Goal: Navigation & Orientation: Find specific page/section

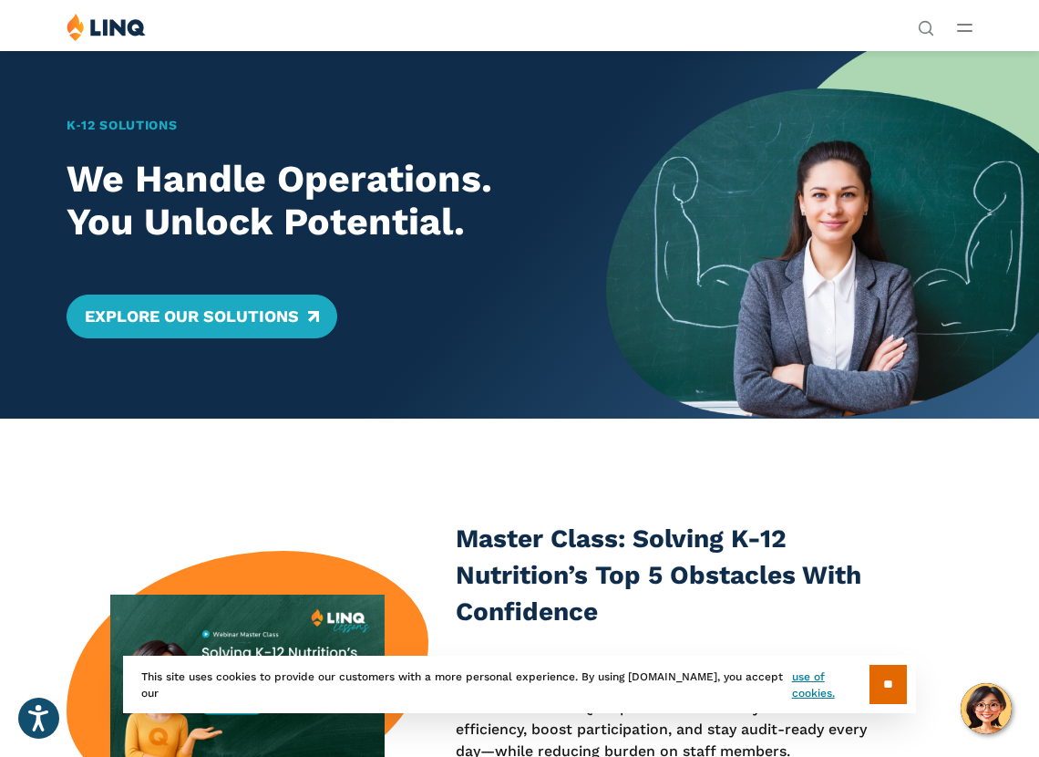
click at [967, 32] on button "Open Main Menu" at bounding box center [964, 27] width 15 height 20
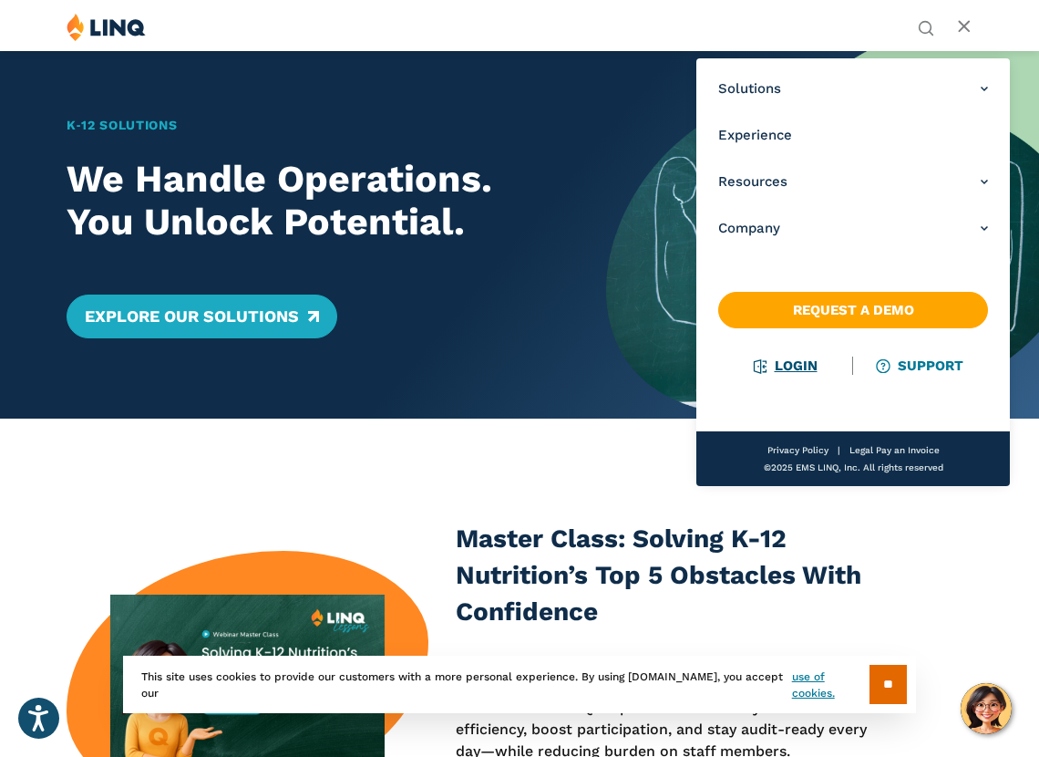
click at [803, 375] on li "Login" at bounding box center [785, 366] width 135 height 20
click at [802, 367] on link "Login" at bounding box center [786, 365] width 63 height 16
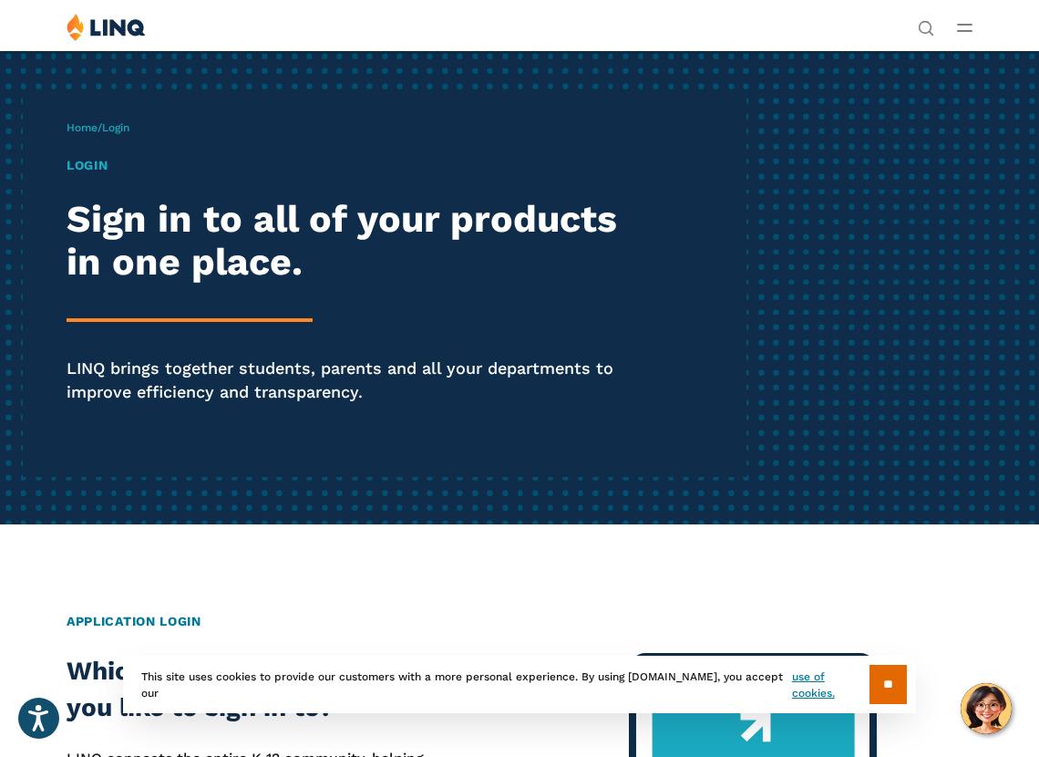
drag, startPoint x: 89, startPoint y: 167, endPoint x: 103, endPoint y: 172, distance: 14.7
click at [89, 167] on h1 "Login" at bounding box center [352, 165] width 571 height 19
drag, startPoint x: 122, startPoint y: 129, endPoint x: 124, endPoint y: 139, distance: 10.2
click at [122, 129] on span "Login" at bounding box center [115, 127] width 27 height 13
drag, startPoint x: 225, startPoint y: 256, endPoint x: 78, endPoint y: 181, distance: 164.7
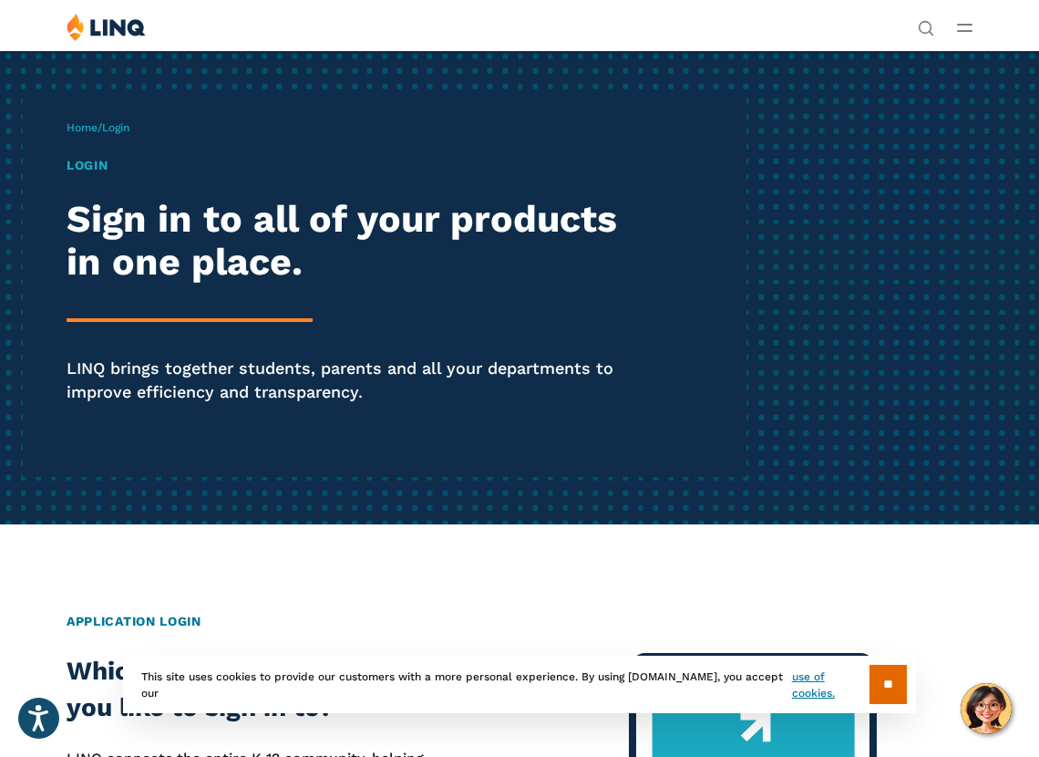
click at [223, 253] on h2 "Sign in to all of your products in one place." at bounding box center [352, 241] width 571 height 87
click at [82, 165] on h1 "Login" at bounding box center [352, 165] width 571 height 19
click at [86, 164] on h1 "Login" at bounding box center [352, 165] width 571 height 19
drag, startPoint x: 157, startPoint y: 253, endPoint x: 138, endPoint y: 213, distance: 44.4
click at [158, 253] on h2 "Sign in to all of your products in one place." at bounding box center [352, 241] width 571 height 87
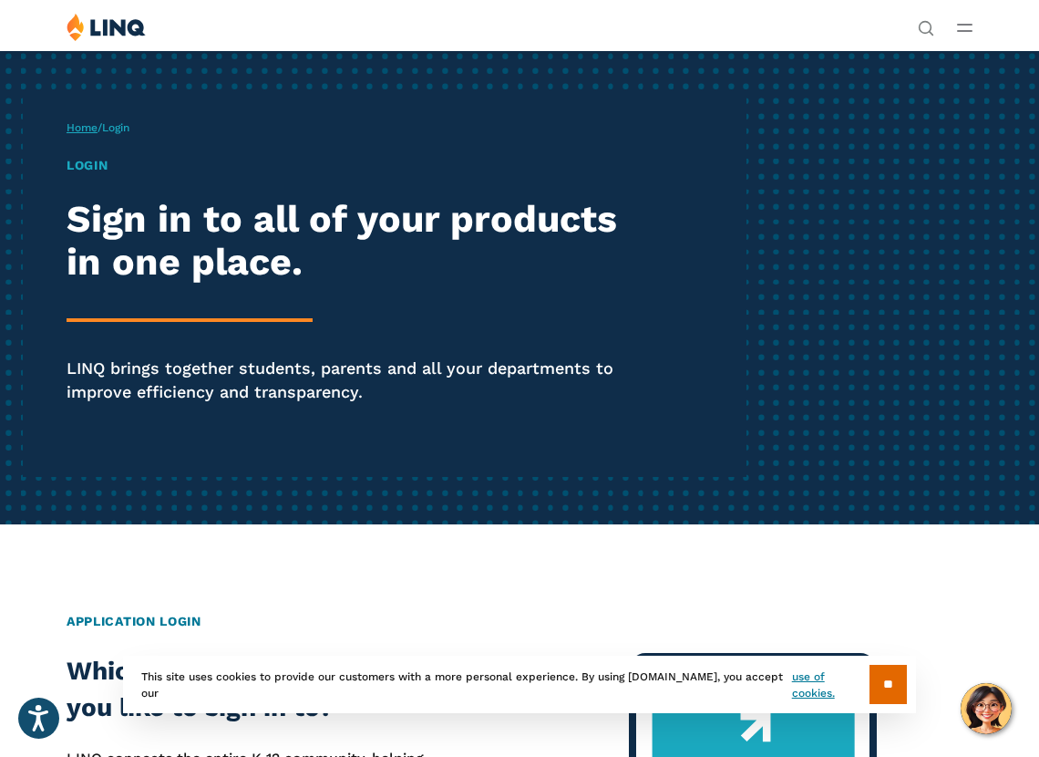
click at [80, 121] on link "Home" at bounding box center [82, 127] width 31 height 13
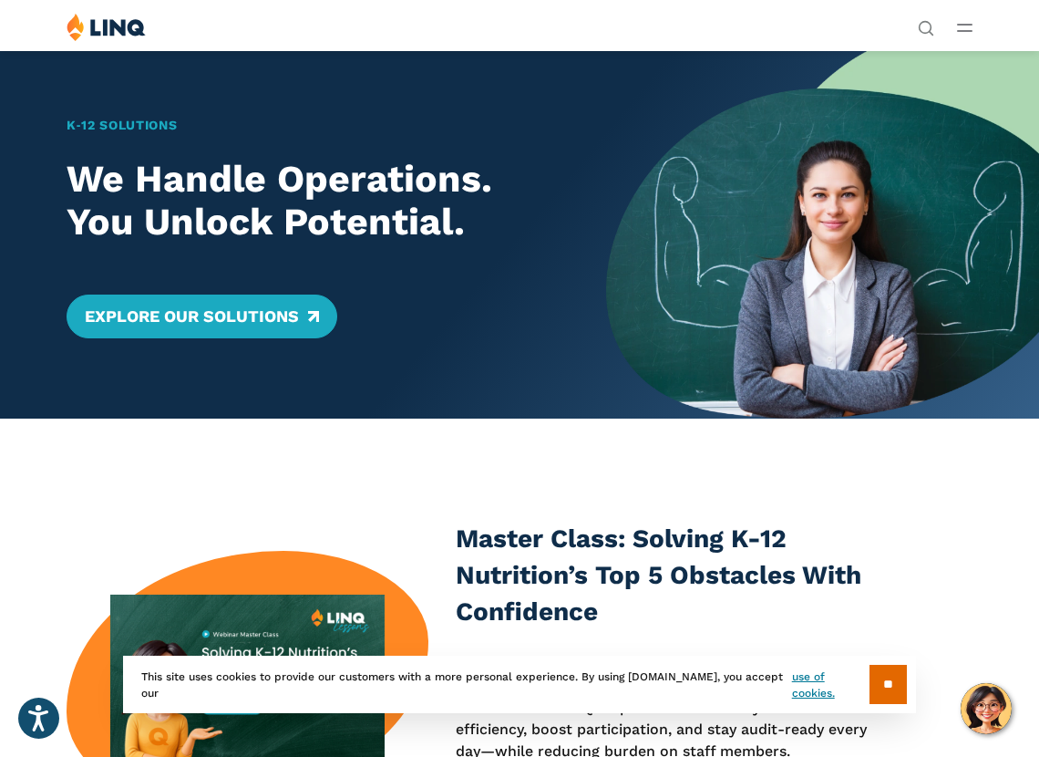
click at [967, 28] on icon "Open Main Menu" at bounding box center [964, 28] width 15 height 8
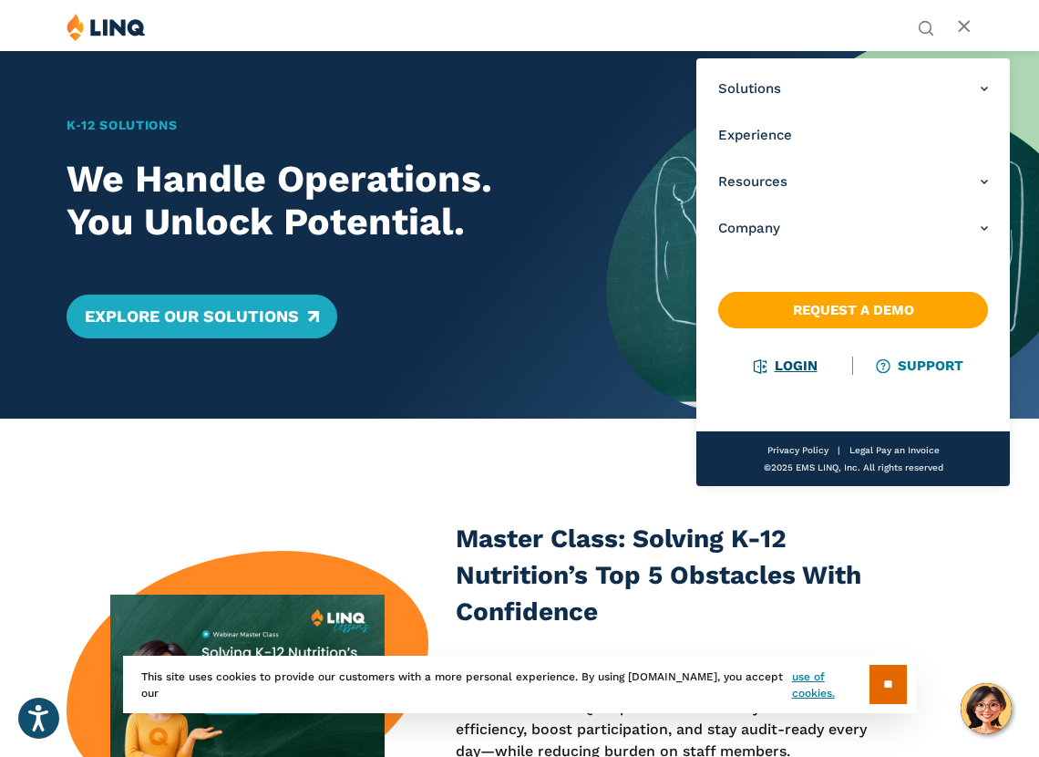
click at [791, 366] on link "Login" at bounding box center [786, 365] width 63 height 16
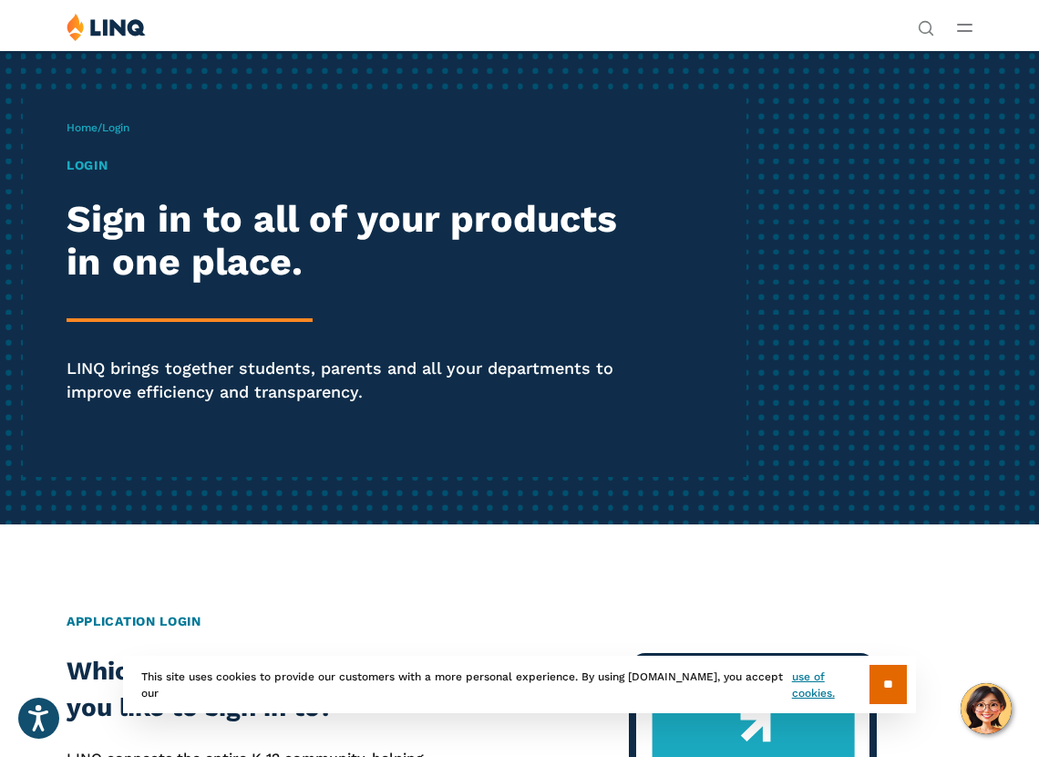
click at [258, 236] on h2 "Sign in to all of your products in one place." at bounding box center [352, 241] width 571 height 87
click at [256, 236] on h2 "Sign in to all of your products in one place." at bounding box center [352, 241] width 571 height 87
drag, startPoint x: 195, startPoint y: 284, endPoint x: 189, endPoint y: 331, distance: 46.9
click at [195, 285] on div "Login Sign in to all of your products in one place. LINQ brings together studen…" at bounding box center [352, 305] width 571 height 299
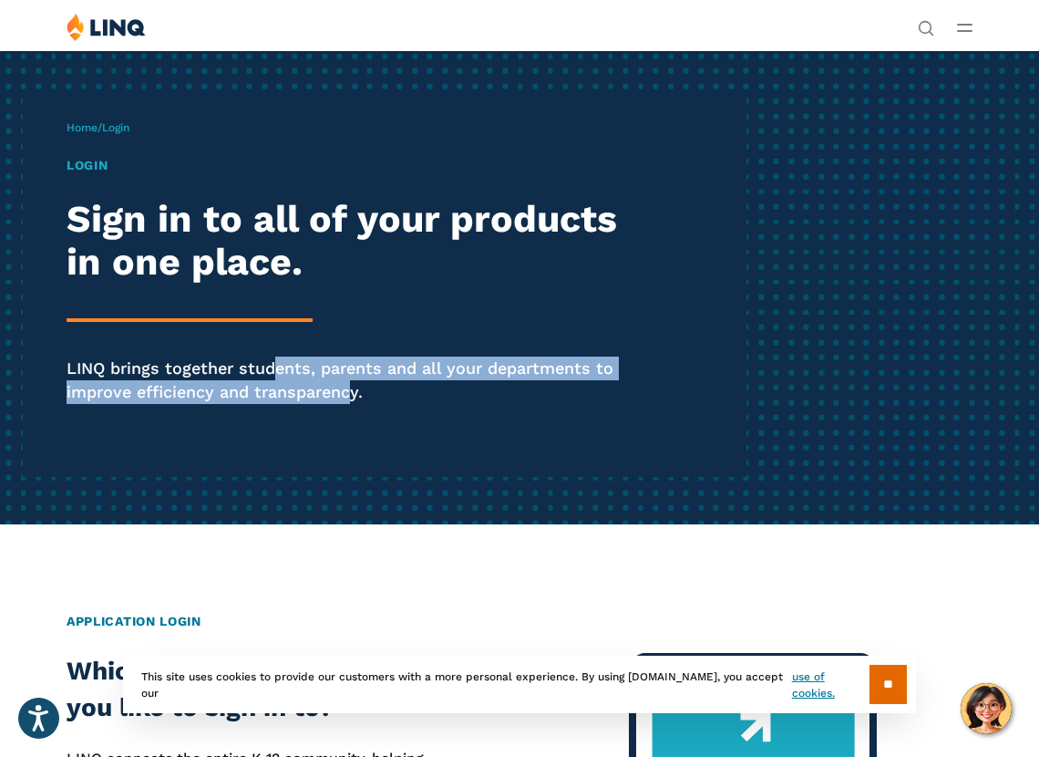
click at [272, 364] on p "LINQ brings together students, parents and all your departments to improve effi…" at bounding box center [352, 379] width 571 height 46
click at [272, 363] on p "LINQ brings together students, parents and all your departments to improve effi…" at bounding box center [352, 379] width 571 height 46
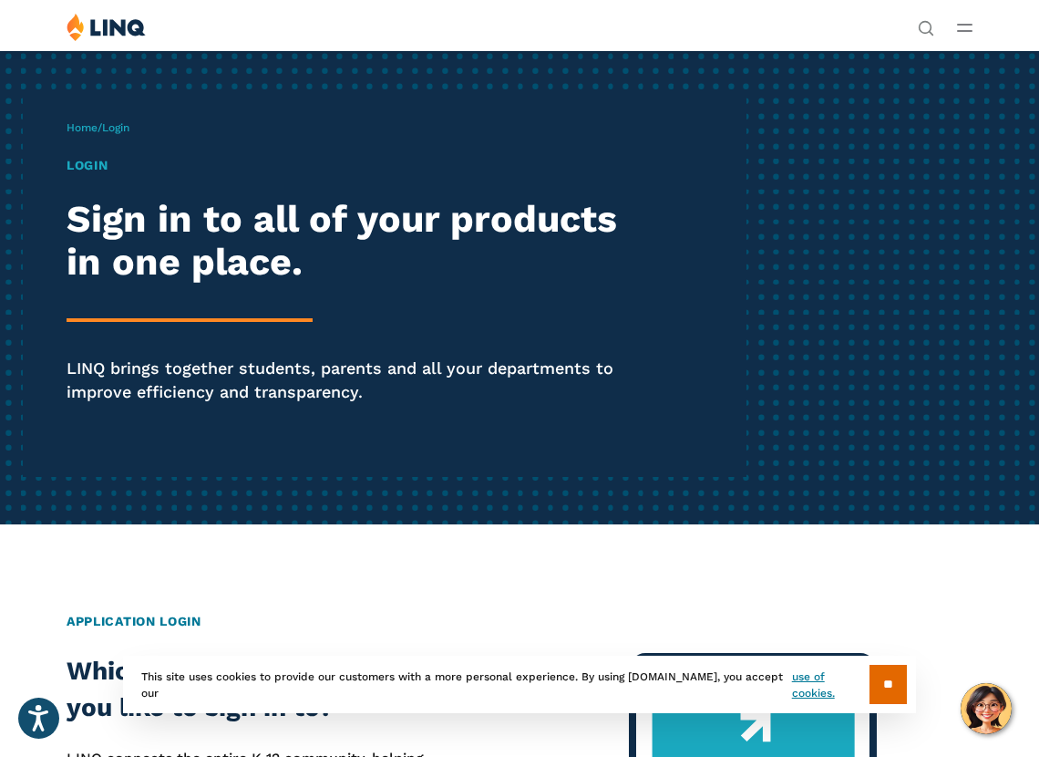
drag, startPoint x: 475, startPoint y: 388, endPoint x: 547, endPoint y: 424, distance: 80.3
click at [475, 388] on p "LINQ brings together students, parents and all your departments to improve effi…" at bounding box center [352, 379] width 571 height 46
click at [84, 165] on h1 "Login" at bounding box center [352, 165] width 571 height 19
click at [101, 170] on h1 "Login" at bounding box center [352, 165] width 571 height 19
click at [101, 169] on h1 "Login" at bounding box center [352, 165] width 571 height 19
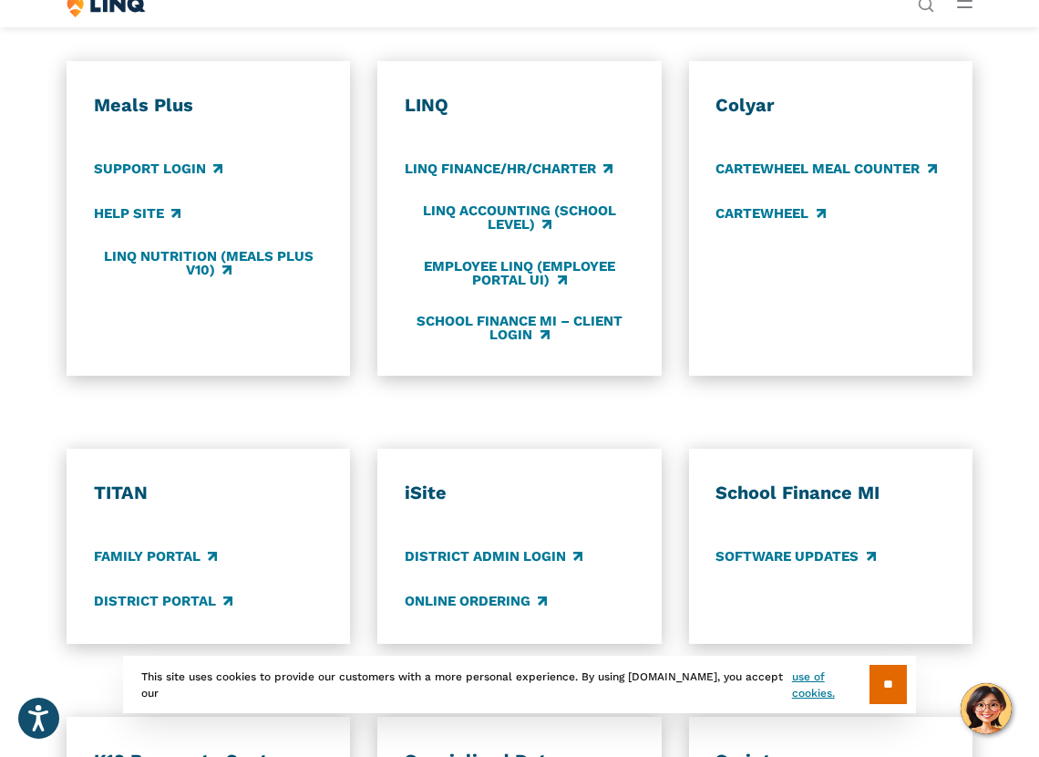
scroll to position [861, 0]
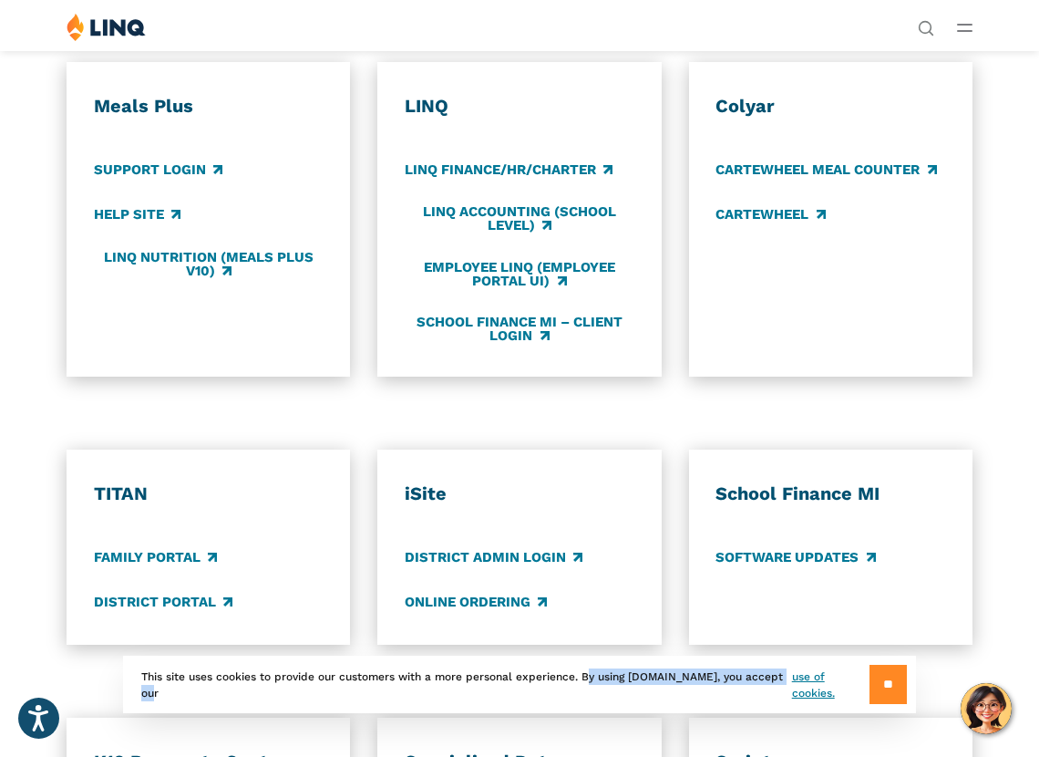
drag, startPoint x: 896, startPoint y: 707, endPoint x: 869, endPoint y: 701, distance: 28.1
click at [871, 704] on section "** This site uses cookies to provide our customers with a more personal experie…" at bounding box center [520, 713] width 1010 height 57
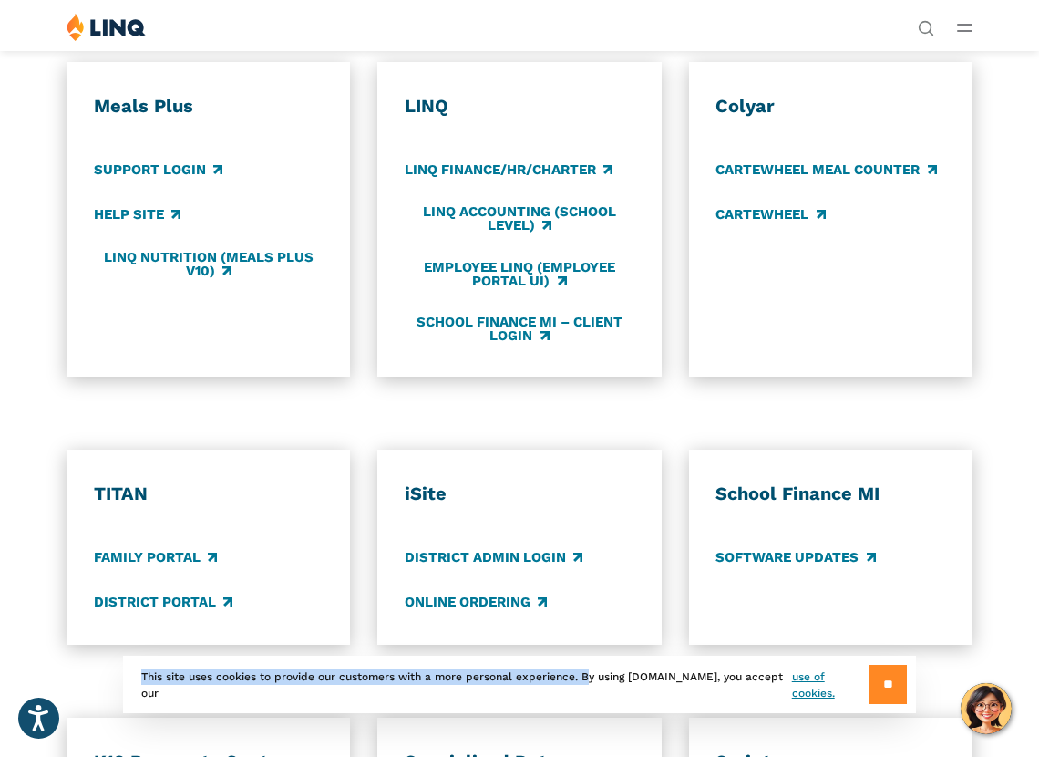
click at [876, 690] on input "**" at bounding box center [888, 684] width 37 height 39
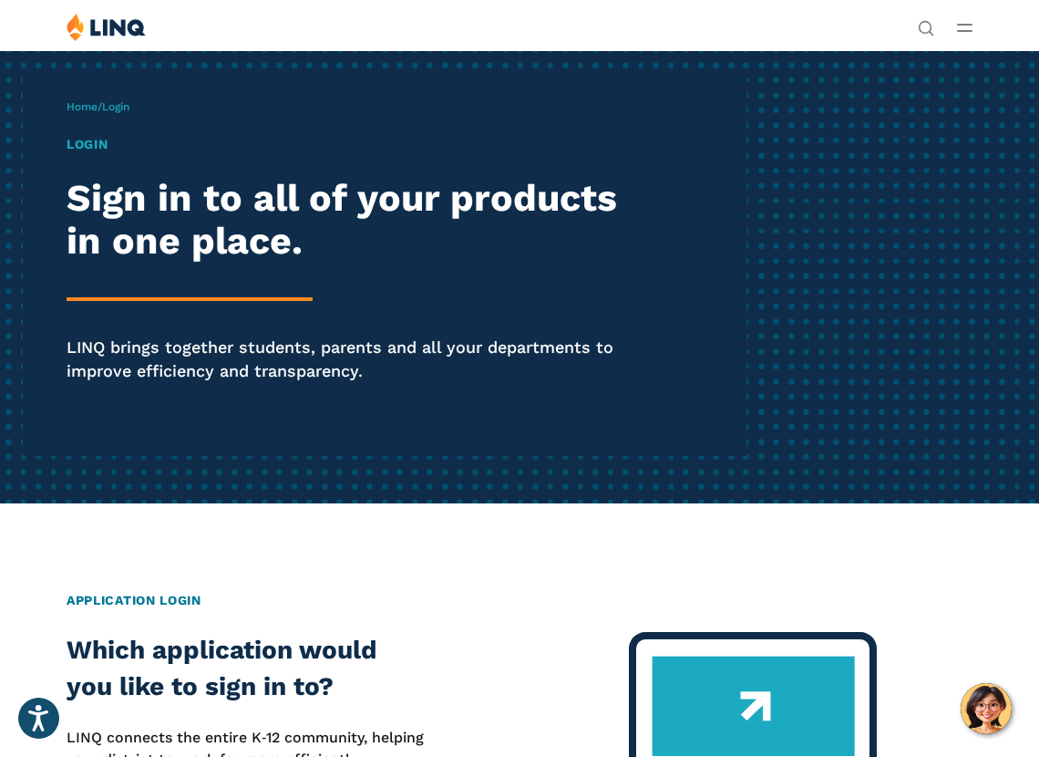
scroll to position [0, 0]
